Goal: Transaction & Acquisition: Purchase product/service

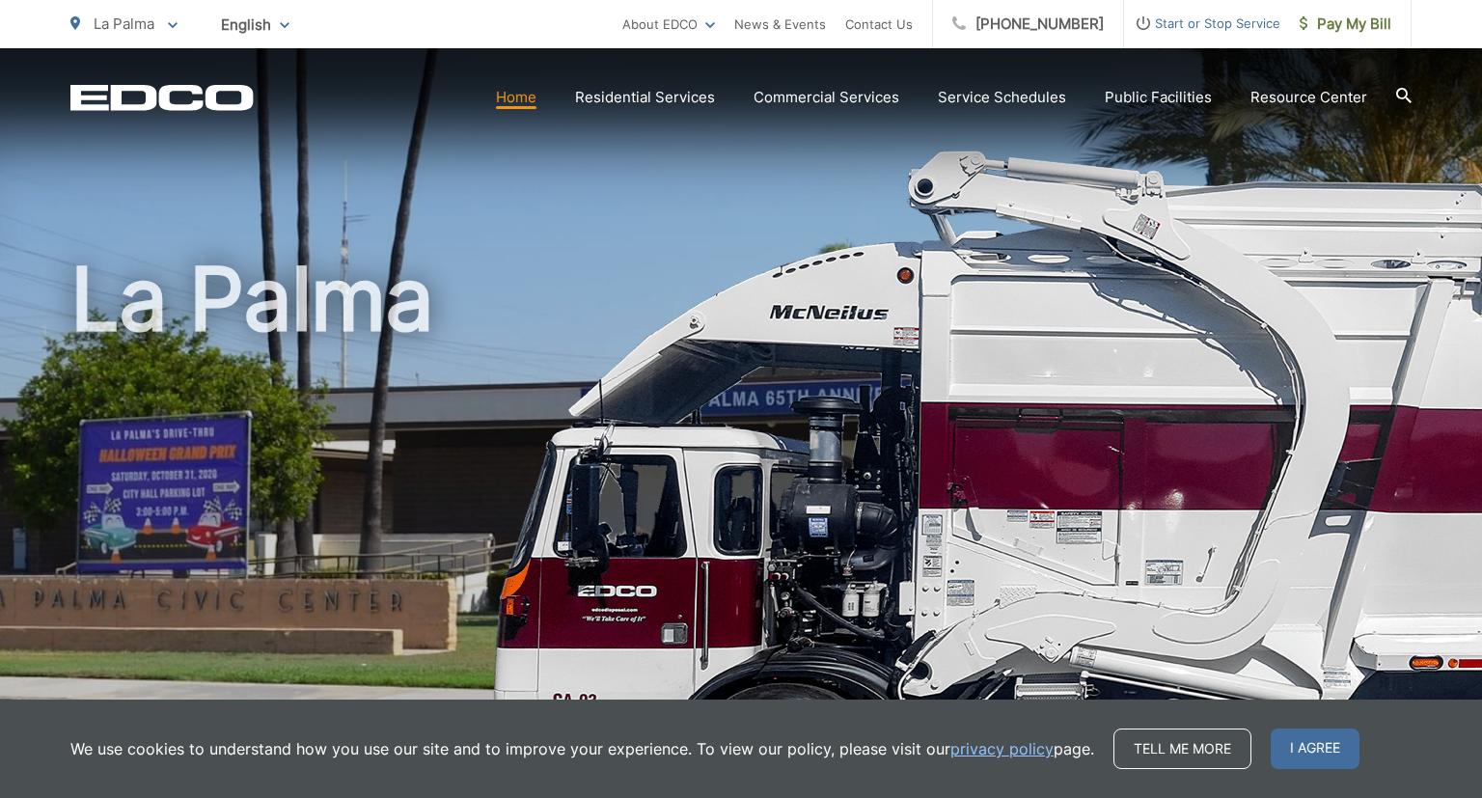
click at [523, 103] on link "Home" at bounding box center [516, 97] width 41 height 23
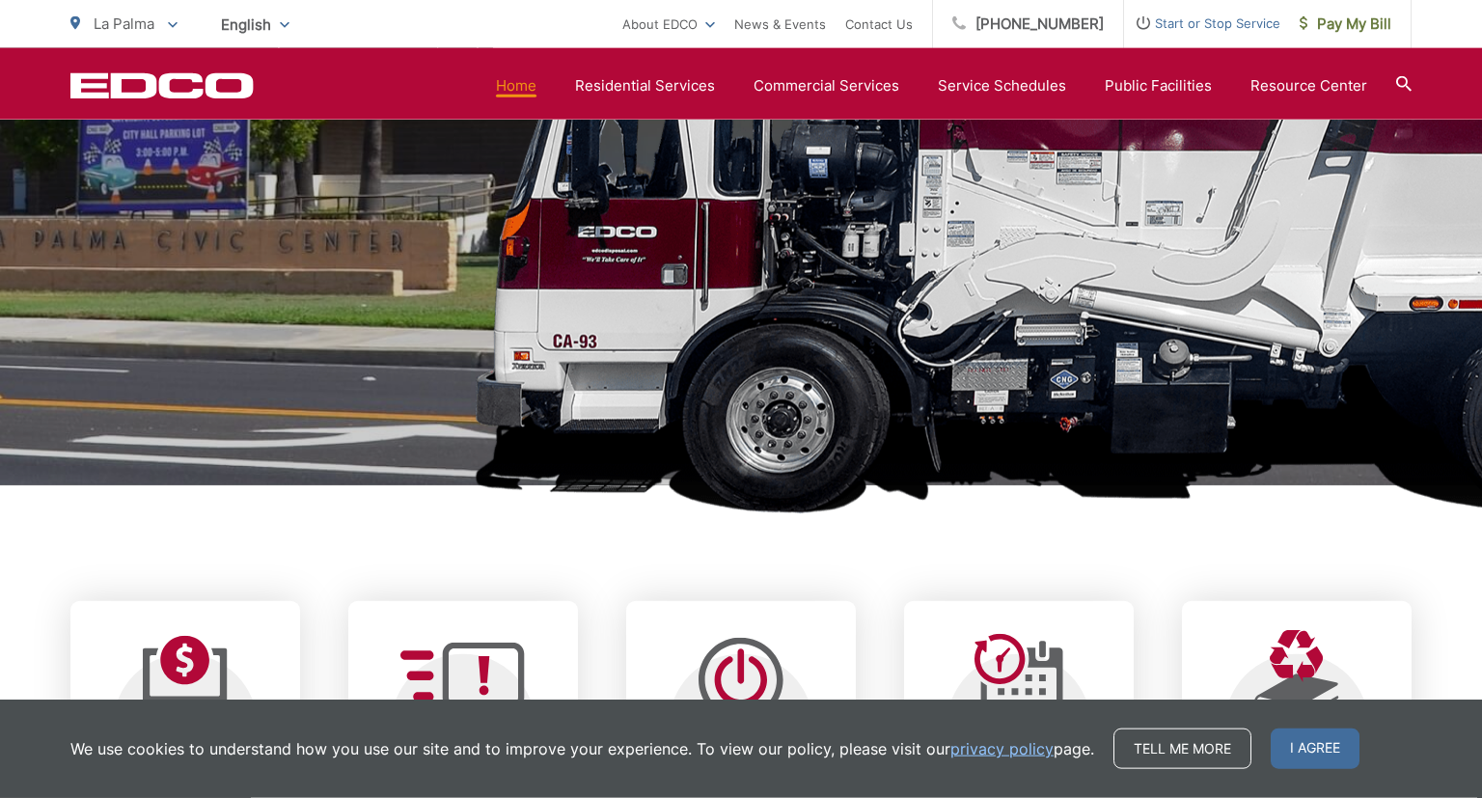
scroll to position [713, 0]
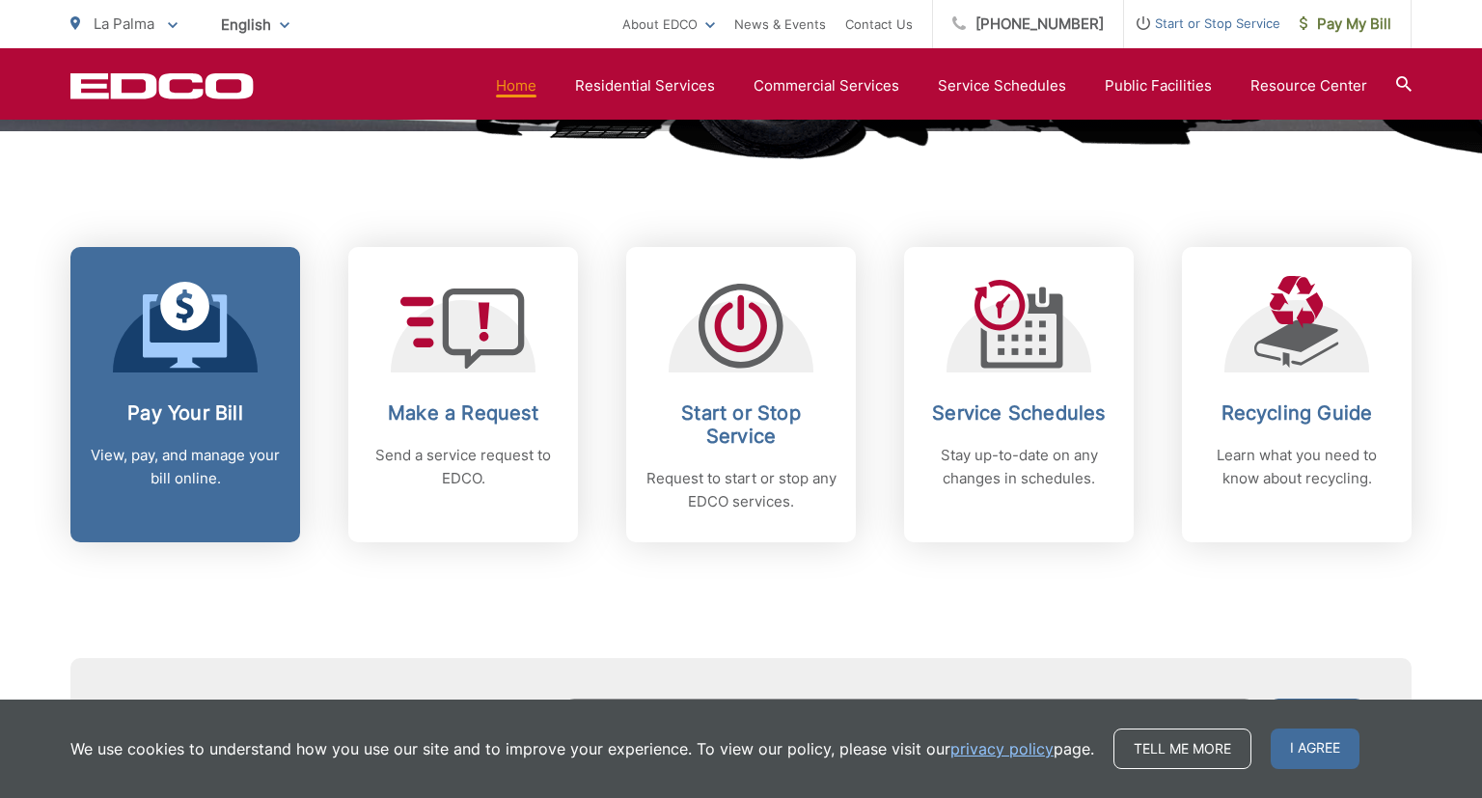
click at [195, 322] on icon at bounding box center [184, 306] width 49 height 49
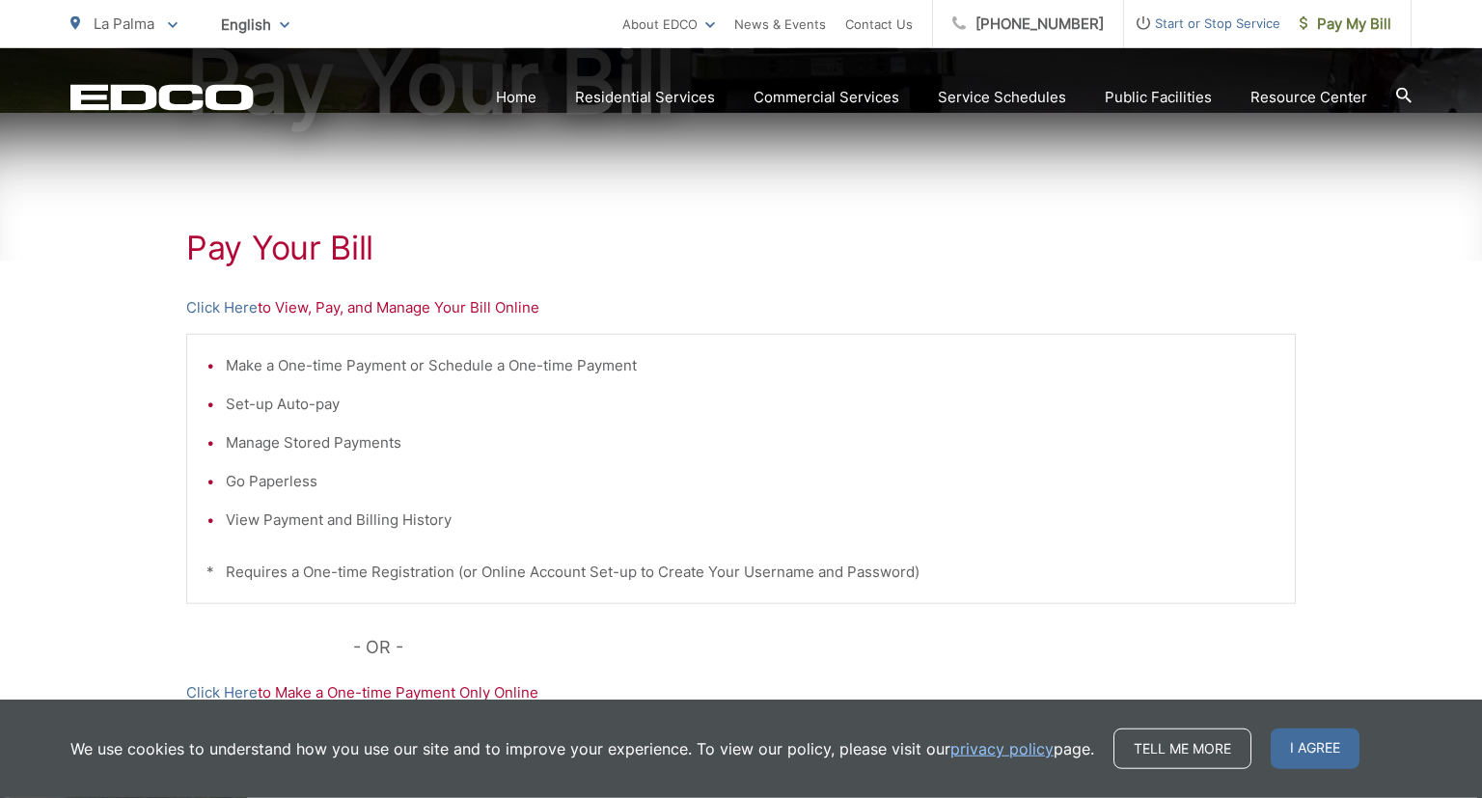
scroll to position [305, 0]
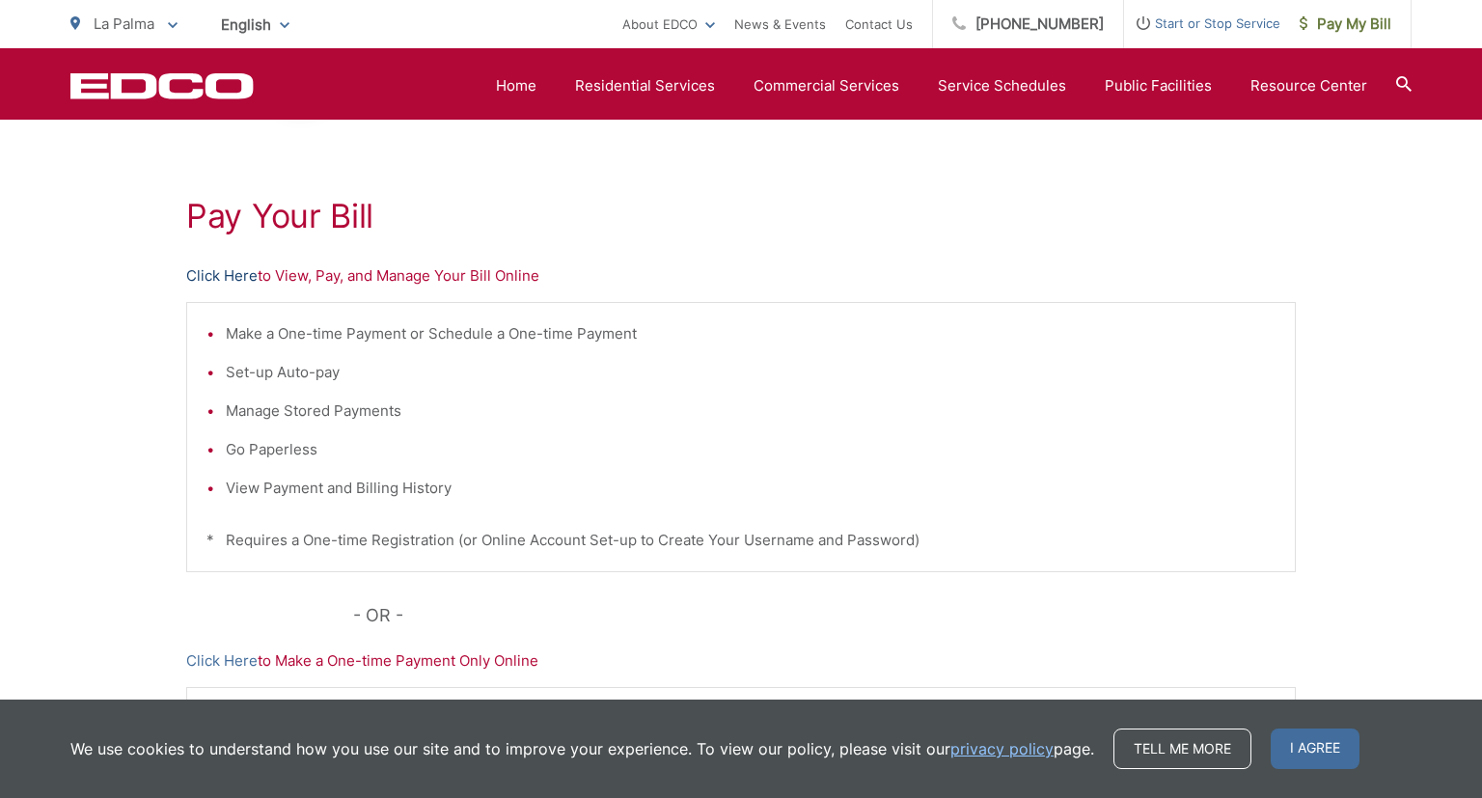
click at [219, 276] on link "Click Here" at bounding box center [221, 275] width 71 height 23
click at [537, 86] on link "Home" at bounding box center [516, 85] width 41 height 23
